Goal: Task Accomplishment & Management: Manage account settings

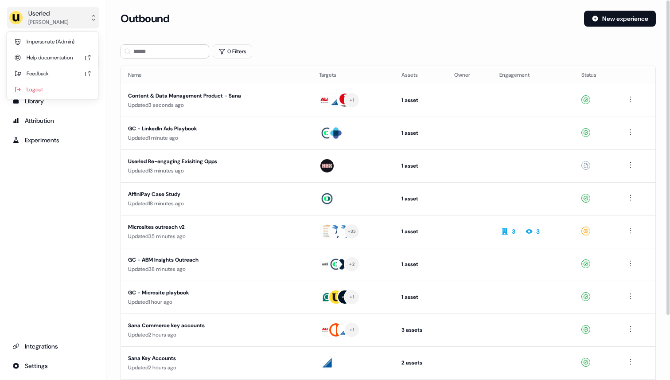
click at [83, 20] on button "Userled [PERSON_NAME]" at bounding box center [53, 17] width 92 height 21
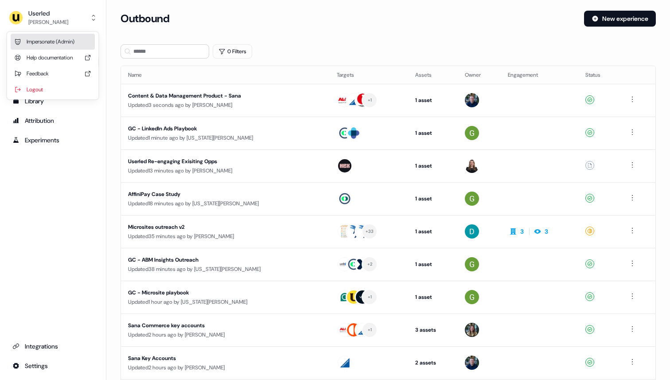
click at [76, 40] on div "Impersonate (Admin)" at bounding box center [53, 42] width 84 height 16
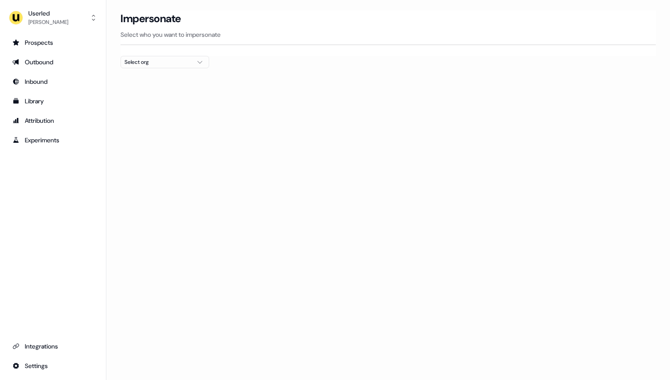
click at [187, 65] on div "Select org" at bounding box center [158, 62] width 67 height 9
type input "******"
click at [179, 97] on div "Teamed" at bounding box center [165, 94] width 88 height 14
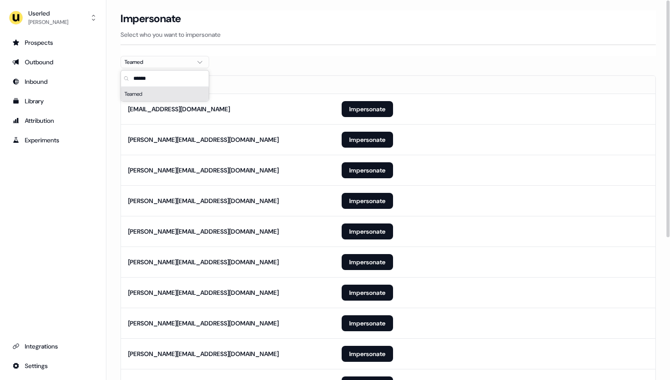
click at [356, 58] on section "Loading... Impersonate Select who you want to impersonate Teamed Email [EMAIL_A…" at bounding box center [388, 310] width 564 height 598
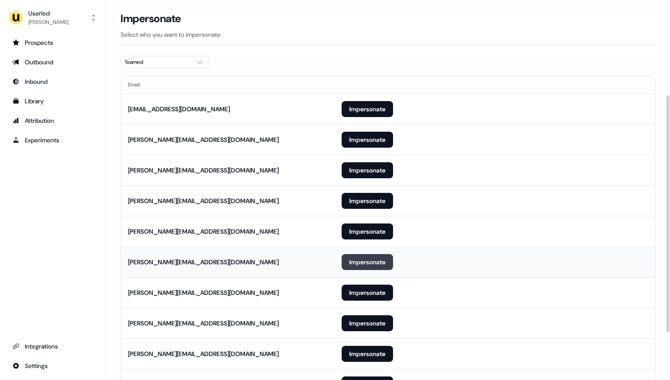
scroll to position [228, 0]
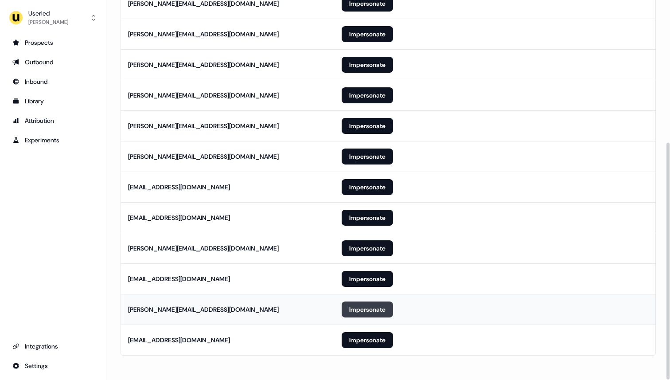
click at [370, 308] on button "Impersonate" at bounding box center [367, 310] width 51 height 16
